Goal: Navigation & Orientation: Find specific page/section

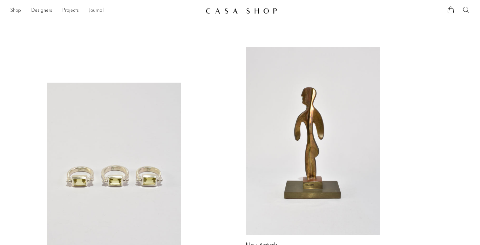
click at [17, 10] on link "Shop" at bounding box center [15, 11] width 11 height 8
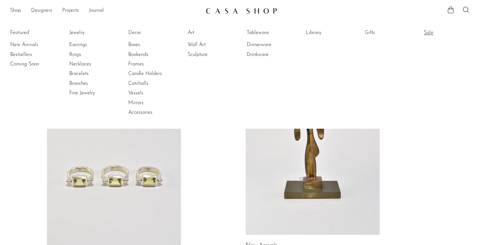
click at [426, 35] on link "Sale" at bounding box center [448, 32] width 48 height 7
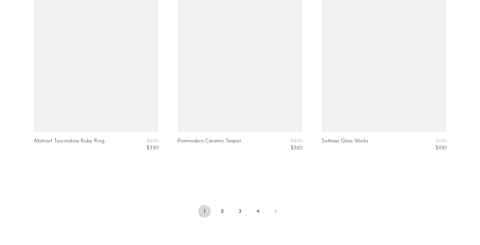
scroll to position [2481, 0]
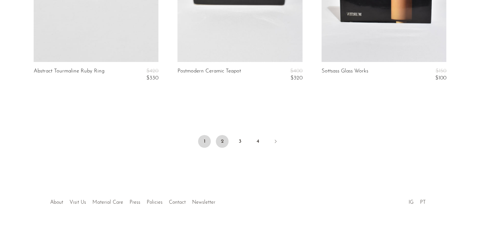
click at [223, 140] on link "2" at bounding box center [222, 141] width 13 height 13
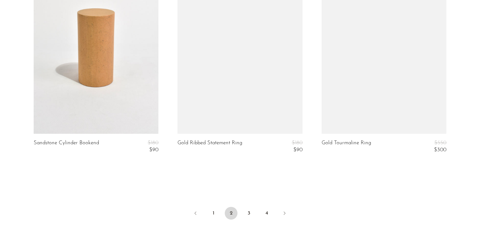
scroll to position [2481, 0]
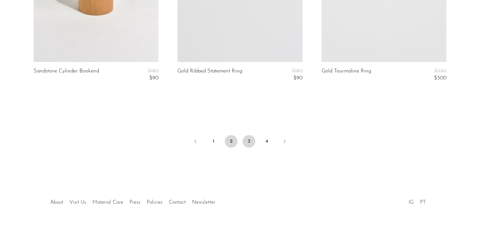
click at [249, 140] on link "3" at bounding box center [248, 141] width 13 height 13
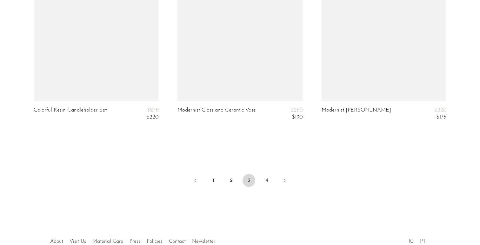
scroll to position [2481, 0]
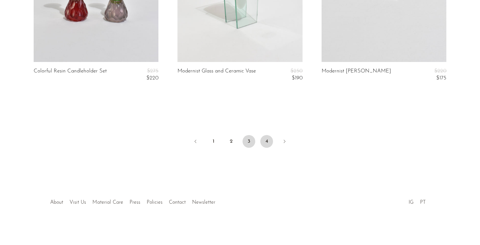
click at [268, 144] on link "4" at bounding box center [266, 141] width 13 height 13
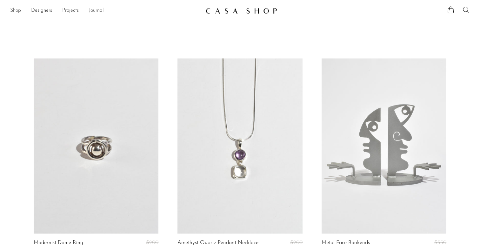
click at [16, 13] on link "Shop" at bounding box center [15, 11] width 11 height 8
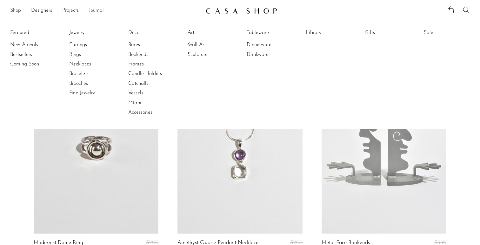
click at [19, 43] on link "New Arrivals" at bounding box center [34, 44] width 48 height 7
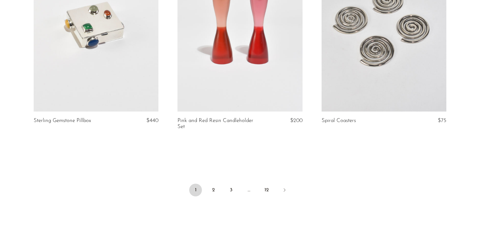
scroll to position [2402, 0]
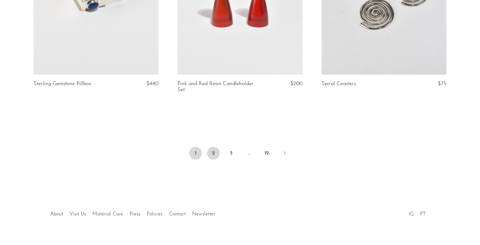
click at [213, 147] on link "2" at bounding box center [213, 153] width 13 height 13
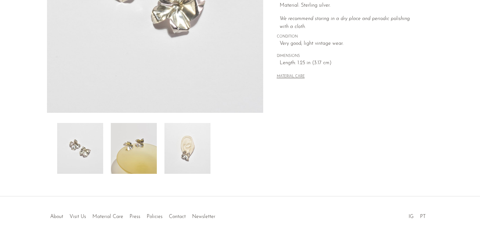
scroll to position [158, 0]
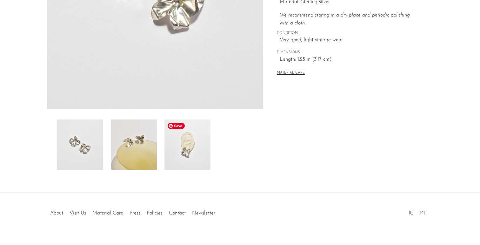
click at [189, 149] on img at bounding box center [187, 144] width 46 height 51
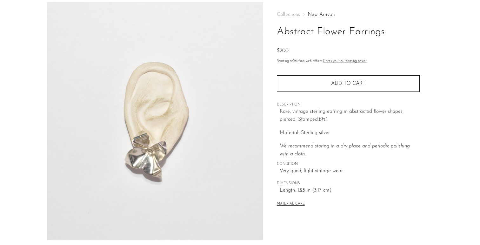
scroll to position [0, 0]
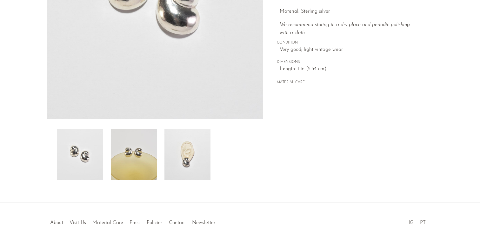
scroll to position [165, 0]
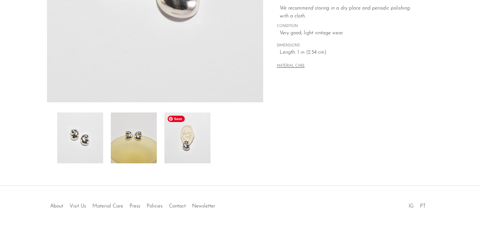
click at [181, 144] on img at bounding box center [187, 137] width 46 height 51
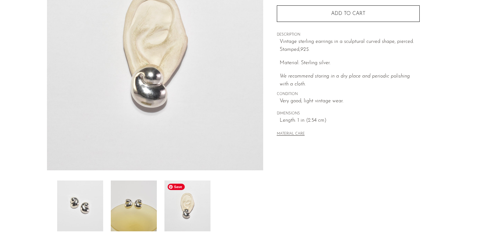
scroll to position [37, 0]
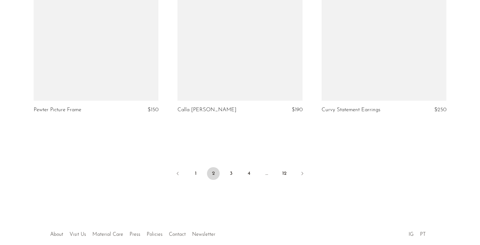
scroll to position [2407, 0]
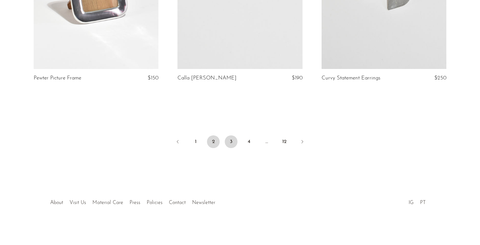
click at [230, 141] on link "3" at bounding box center [231, 141] width 13 height 13
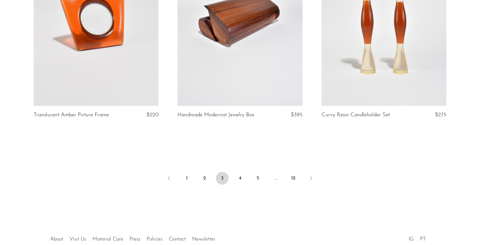
scroll to position [2402, 0]
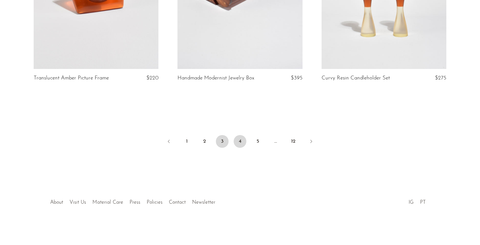
click at [242, 141] on link "4" at bounding box center [239, 141] width 13 height 13
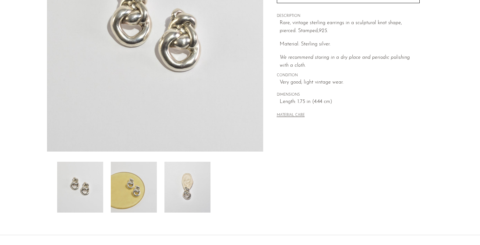
scroll to position [120, 0]
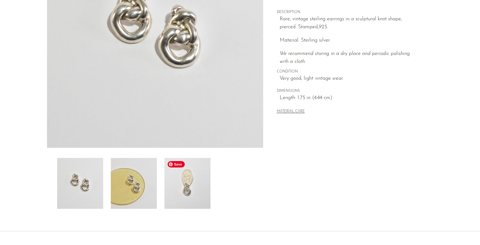
click at [192, 187] on img at bounding box center [187, 183] width 46 height 51
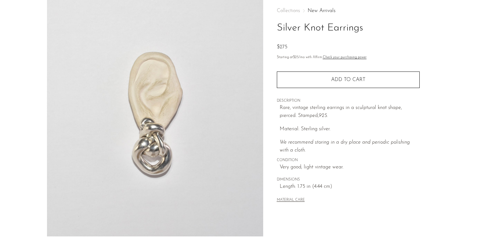
scroll to position [31, 0]
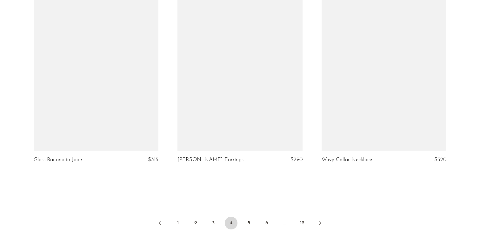
scroll to position [2338, 0]
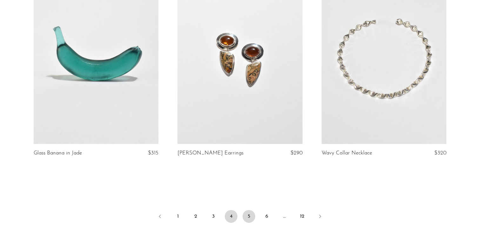
click at [248, 210] on link "5" at bounding box center [248, 216] width 13 height 13
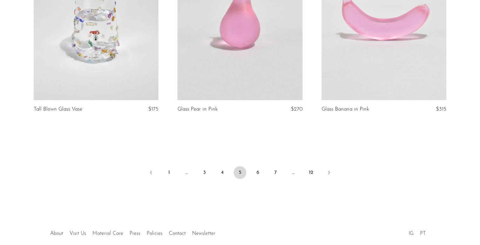
scroll to position [2402, 0]
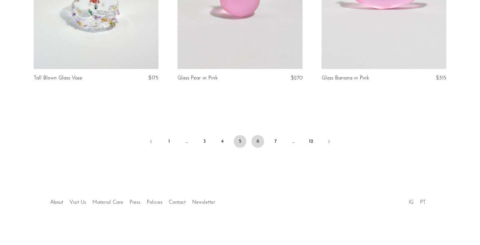
click at [260, 136] on link "6" at bounding box center [257, 141] width 13 height 13
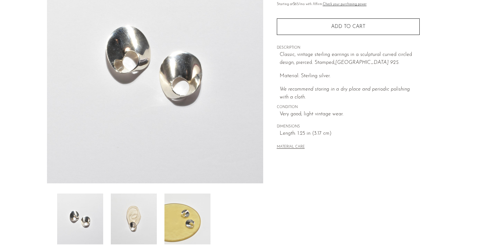
scroll to position [101, 0]
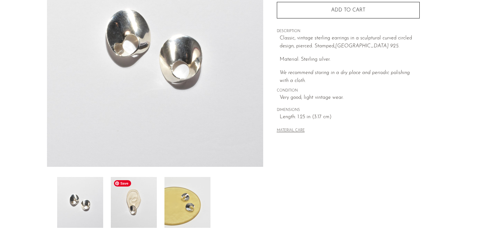
click at [140, 212] on img at bounding box center [134, 202] width 46 height 51
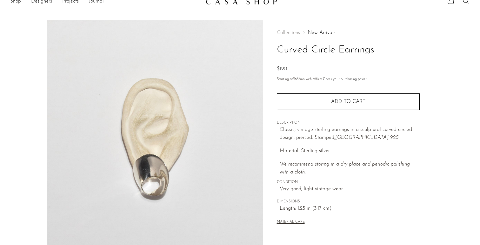
scroll to position [0, 0]
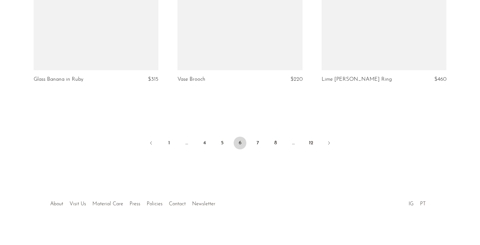
scroll to position [2396, 0]
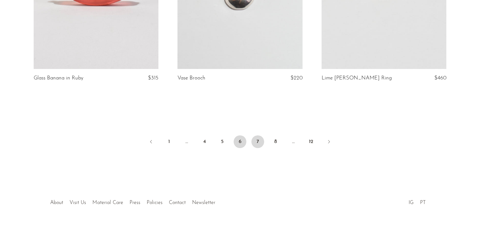
click at [259, 141] on link "7" at bounding box center [257, 141] width 13 height 13
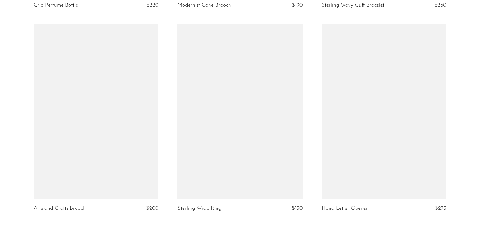
scroll to position [2396, 0]
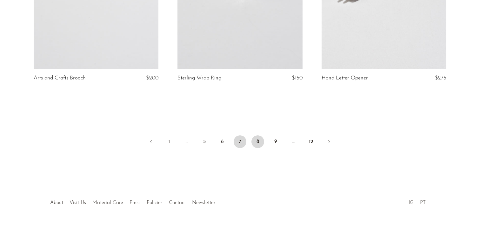
click at [257, 138] on link "8" at bounding box center [257, 141] width 13 height 13
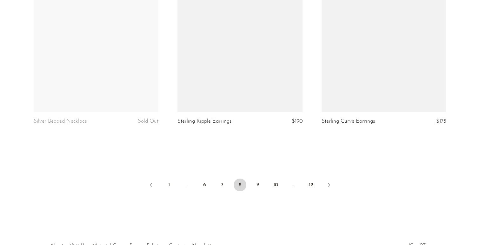
scroll to position [2396, 0]
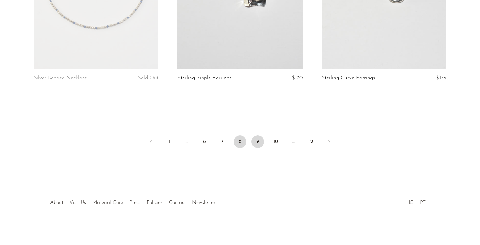
click at [254, 137] on link "9" at bounding box center [257, 141] width 13 height 13
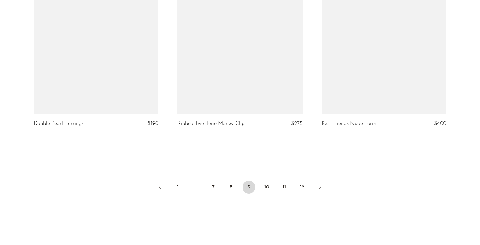
scroll to position [2396, 0]
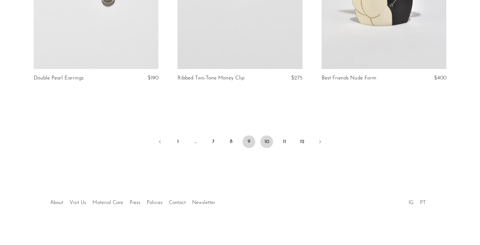
click at [269, 139] on link "10" at bounding box center [266, 141] width 13 height 13
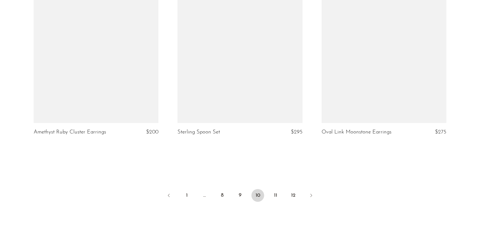
scroll to position [2402, 0]
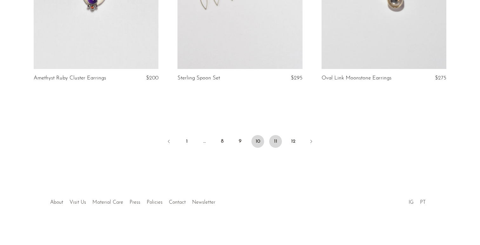
click at [277, 143] on link "11" at bounding box center [275, 141] width 13 height 13
click at [293, 142] on link "12" at bounding box center [293, 141] width 13 height 13
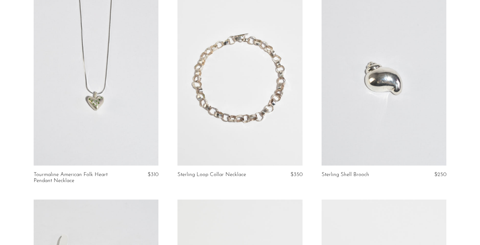
scroll to position [878, 0]
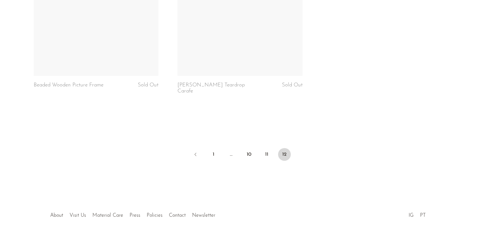
scroll to position [2402, 0]
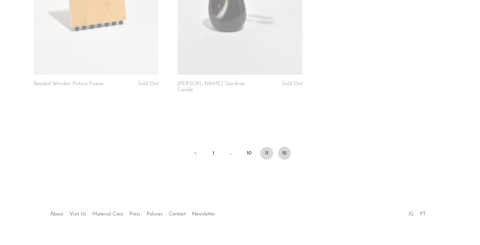
click at [264, 147] on link "11" at bounding box center [266, 153] width 13 height 13
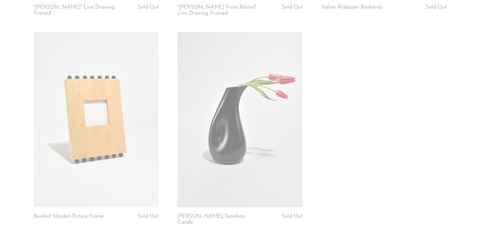
scroll to position [2269, 0]
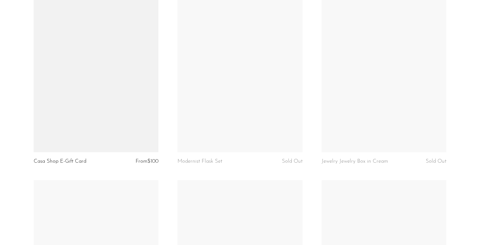
scroll to position [2137, 0]
